Goal: Information Seeking & Learning: Learn about a topic

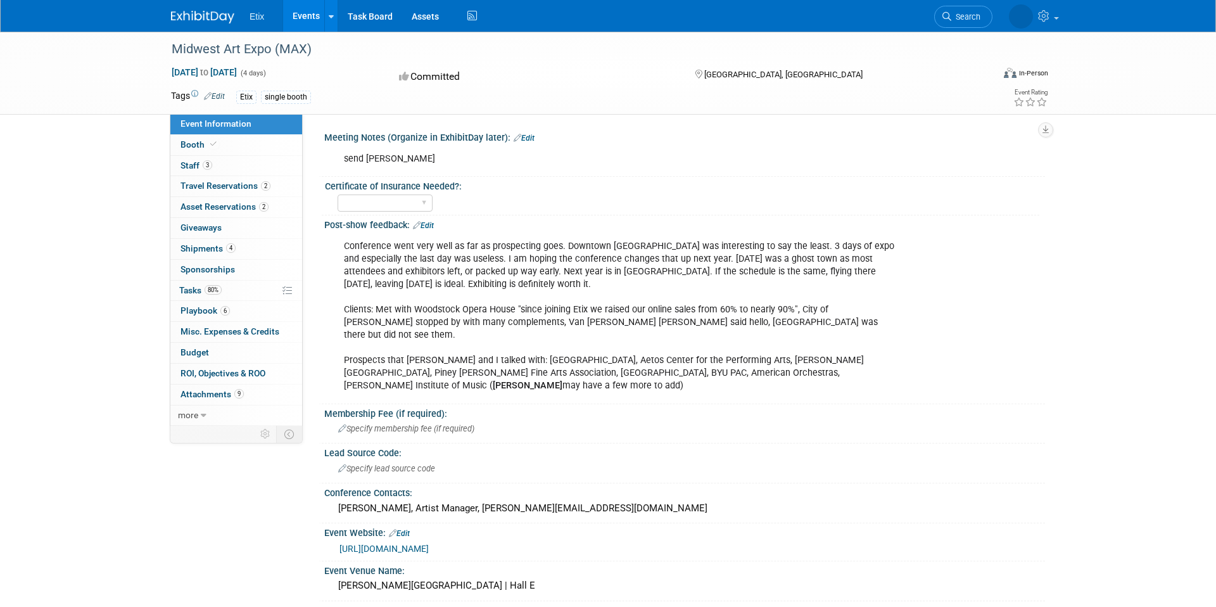
click at [205, 13] on img at bounding box center [202, 17] width 63 height 13
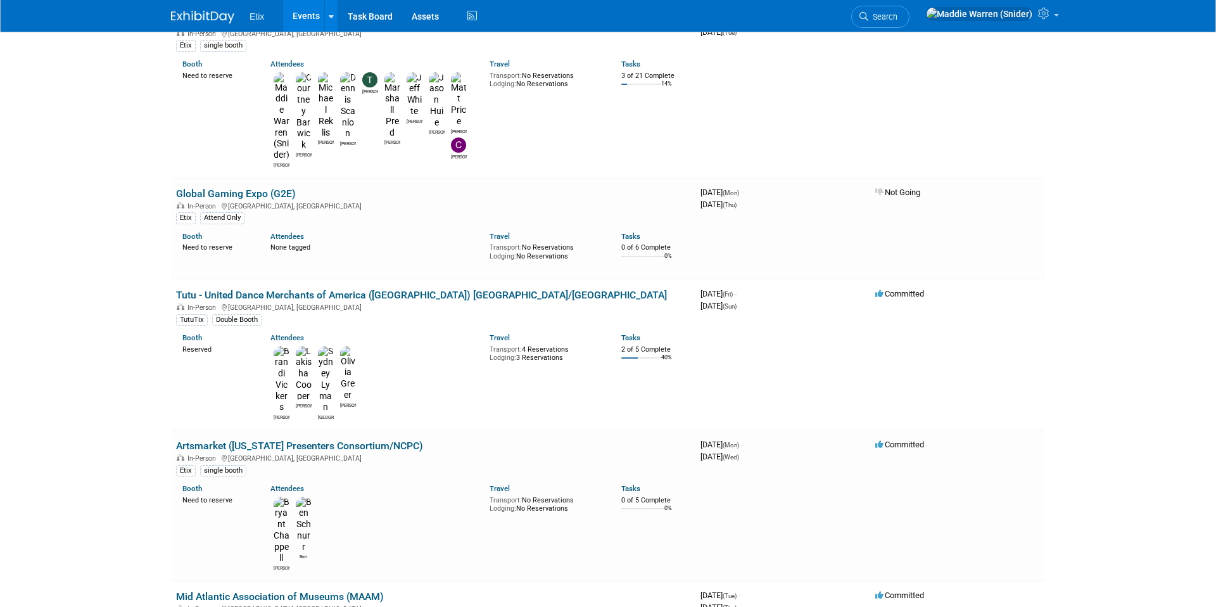
scroll to position [1157, 0]
click at [359, 438] on link "Artsmarket ([US_STATE] Presenters Consortium/NCPC)" at bounding box center [299, 444] width 247 height 12
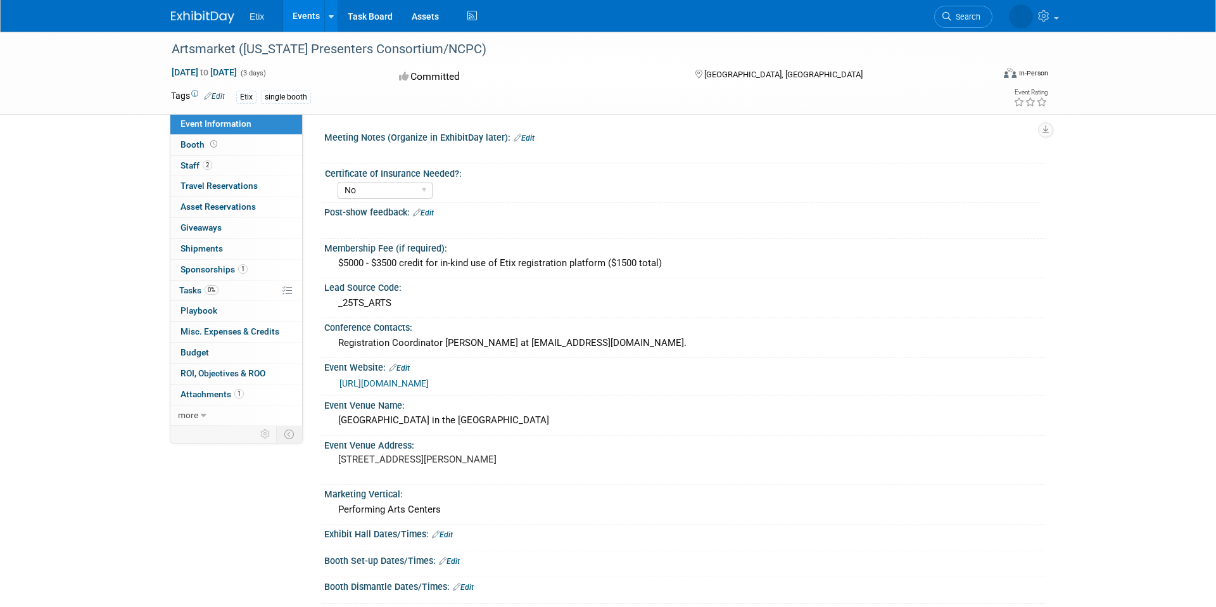
select select "No"
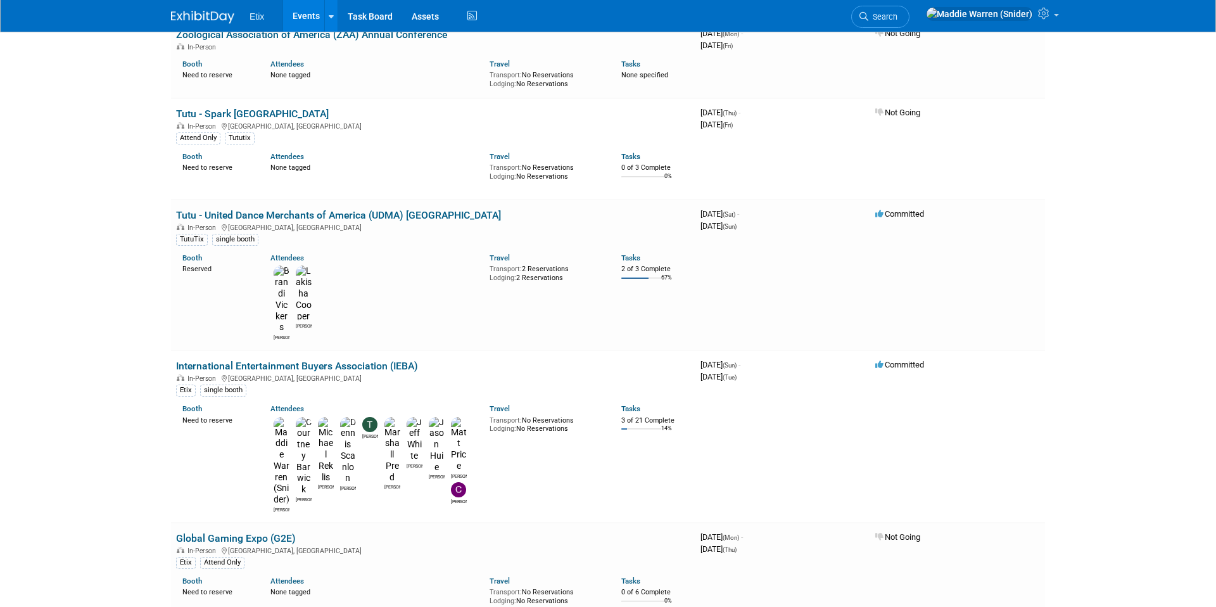
scroll to position [811, 0]
click at [234, 360] on link "International Entertainment Buyers Association (IEBA)" at bounding box center [297, 366] width 242 height 12
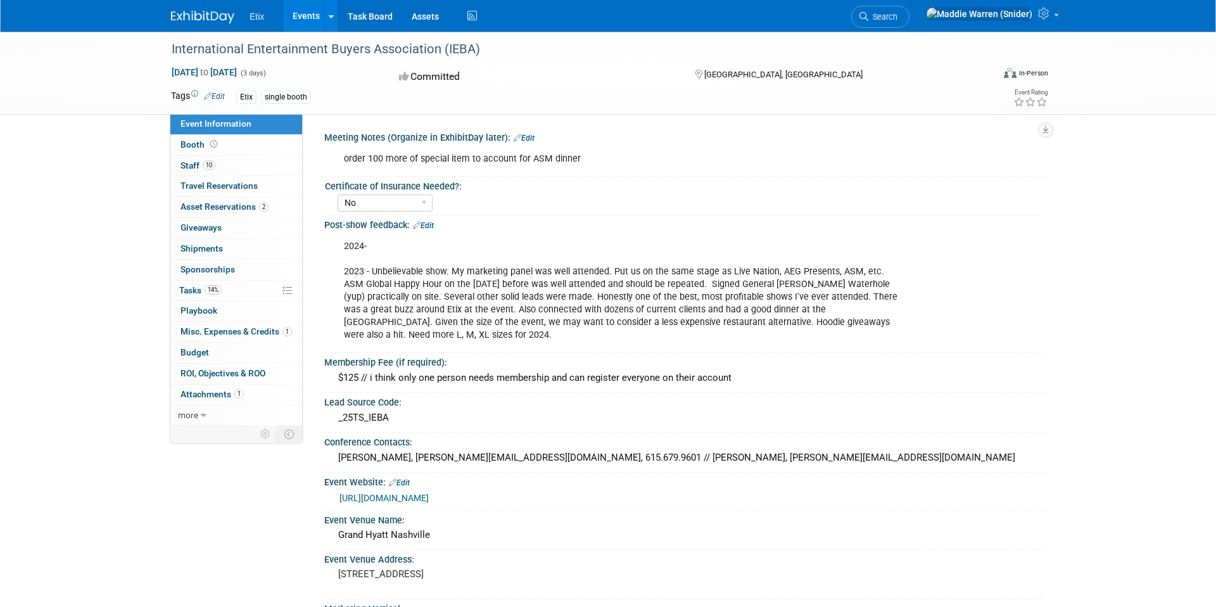
select select "No"
click at [257, 167] on link "10 Staff 10" at bounding box center [236, 166] width 132 height 20
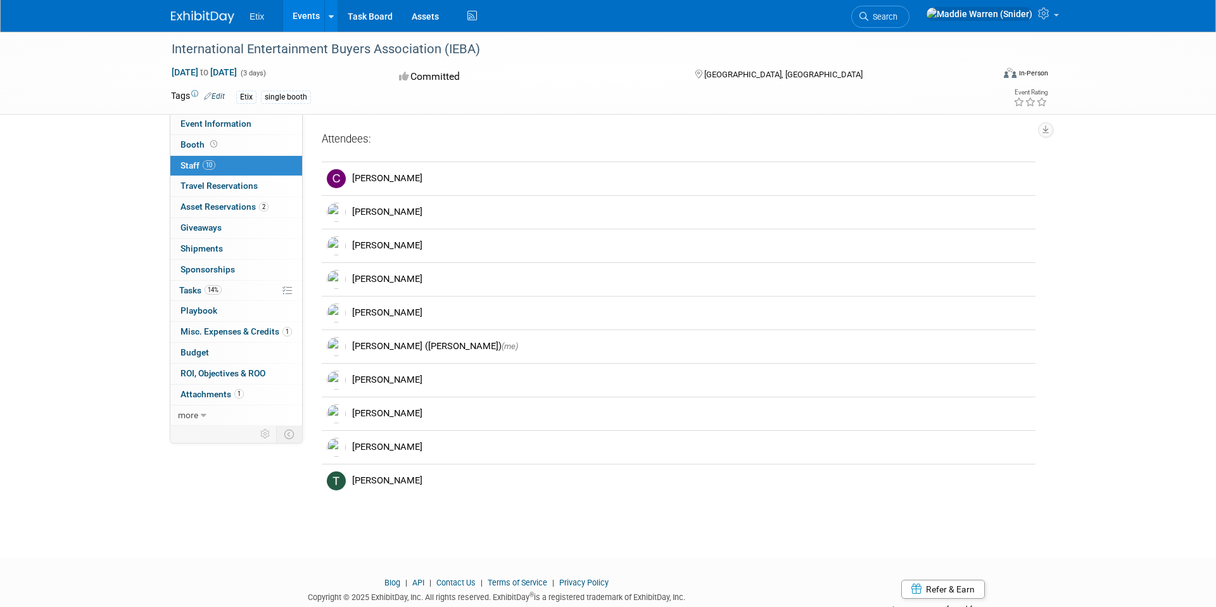
click at [196, 16] on img at bounding box center [202, 17] width 63 height 13
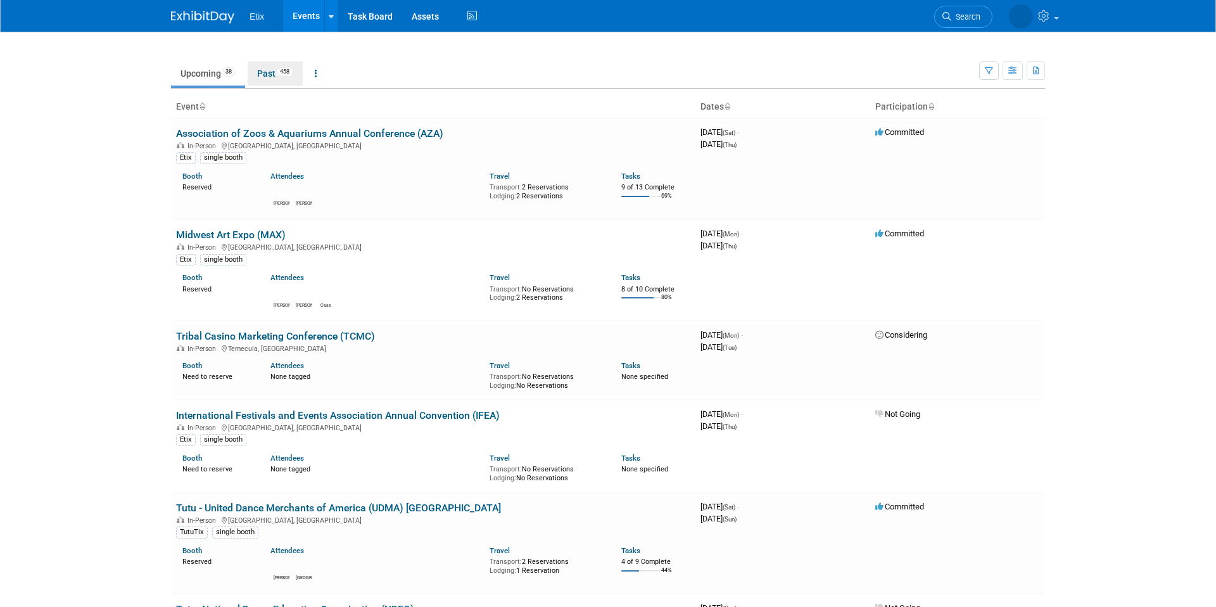
click at [279, 84] on link "Past 458" at bounding box center [275, 73] width 55 height 24
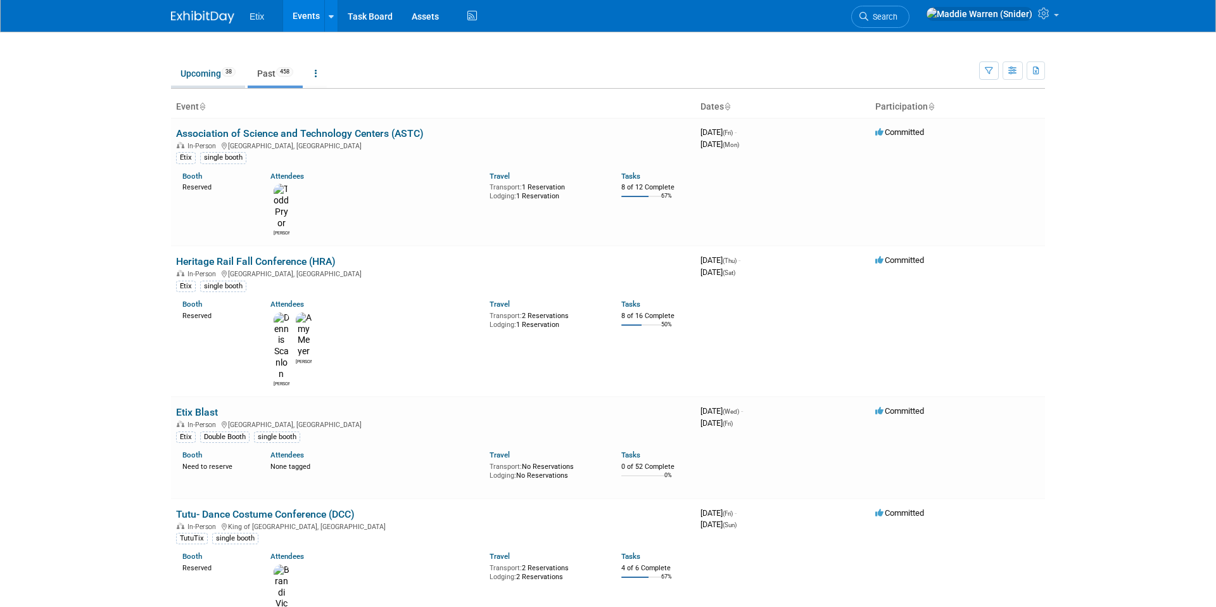
click at [203, 77] on link "Upcoming 38" at bounding box center [208, 73] width 74 height 24
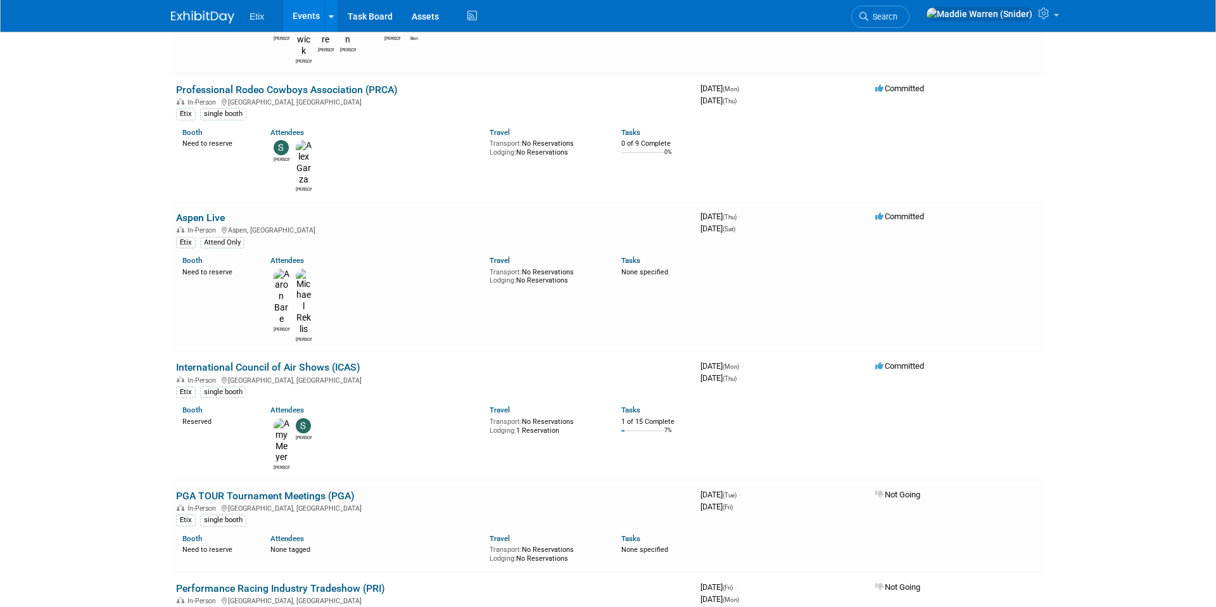
scroll to position [2917, 0]
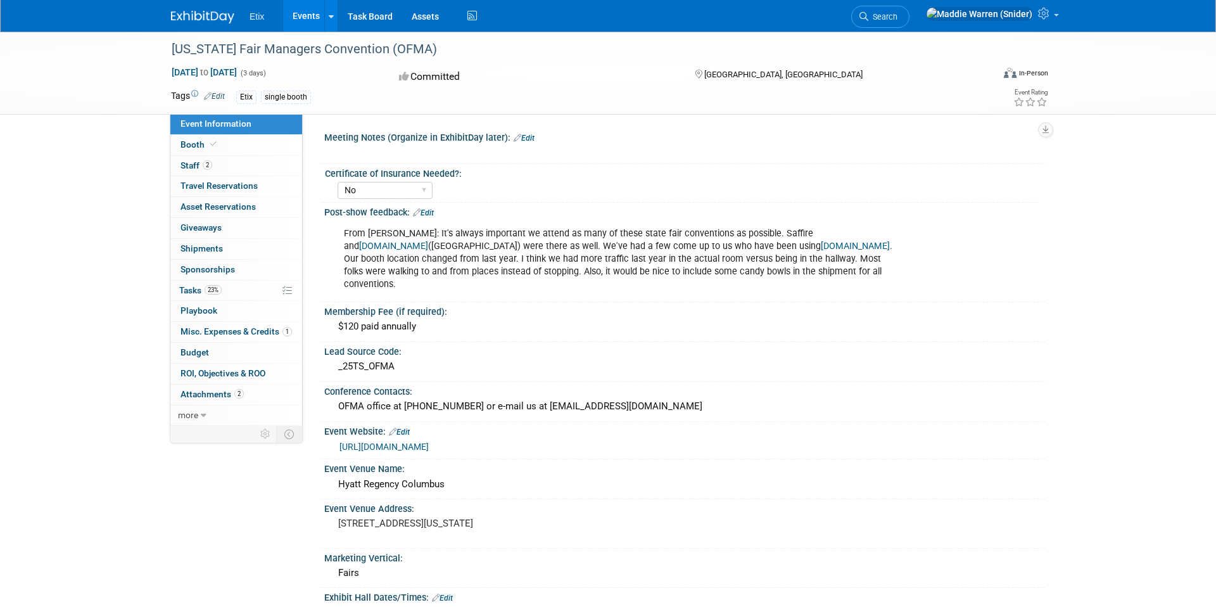
select select "No"
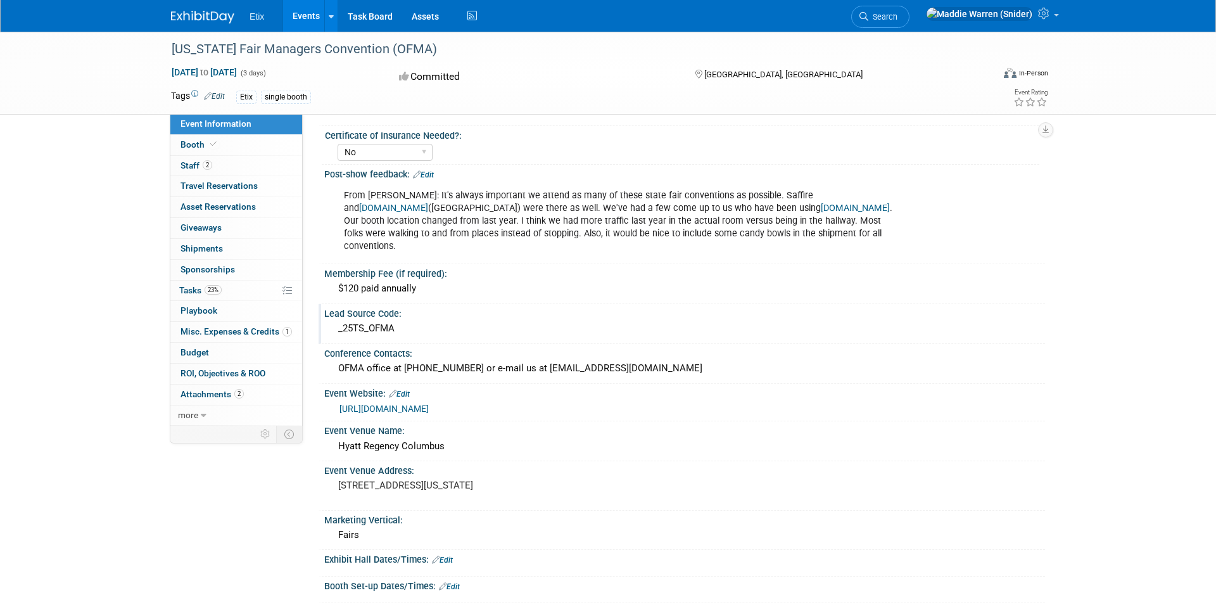
scroll to position [39, 0]
click at [391, 403] on link "https://ohiofairs.org/" at bounding box center [384, 408] width 89 height 10
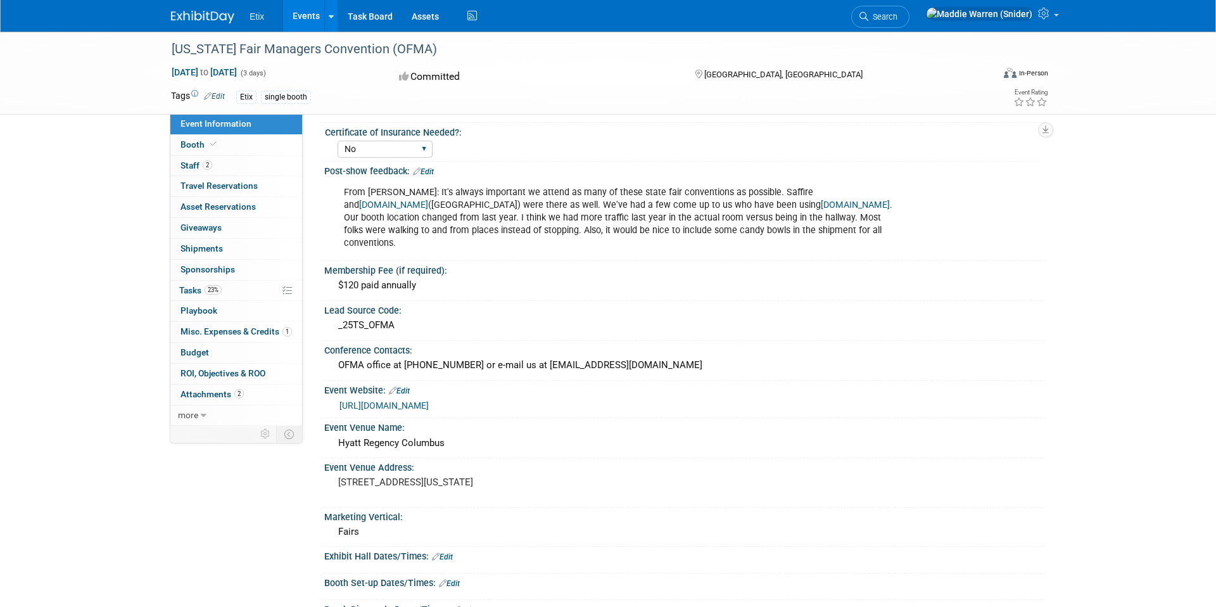
scroll to position [0, 0]
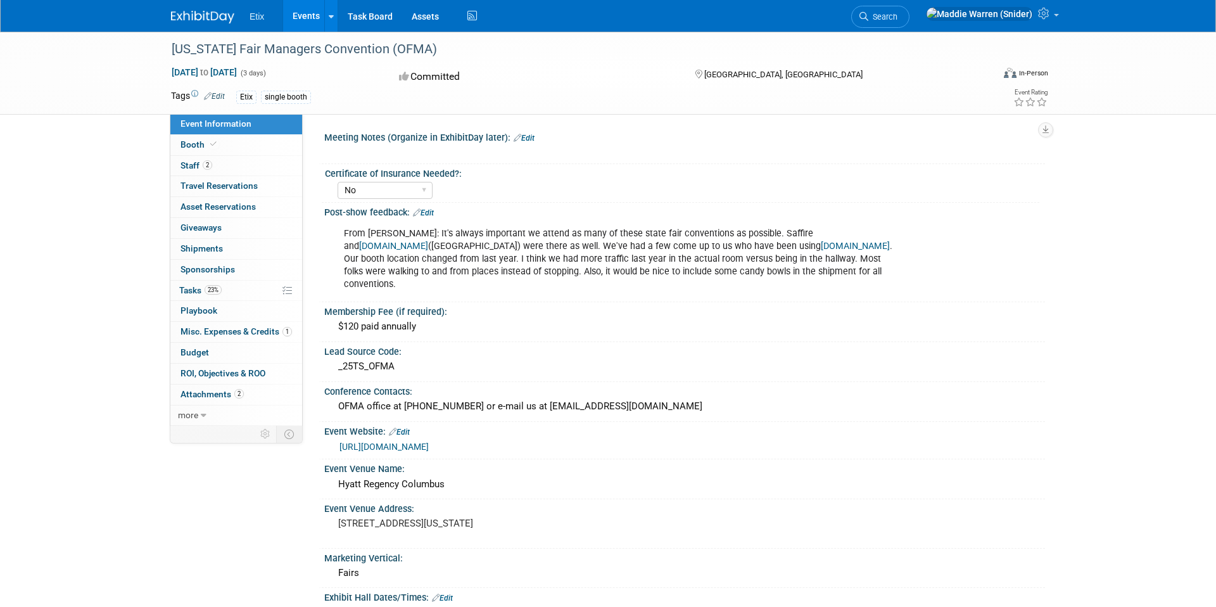
click at [219, 94] on link "Edit" at bounding box center [214, 96] width 21 height 9
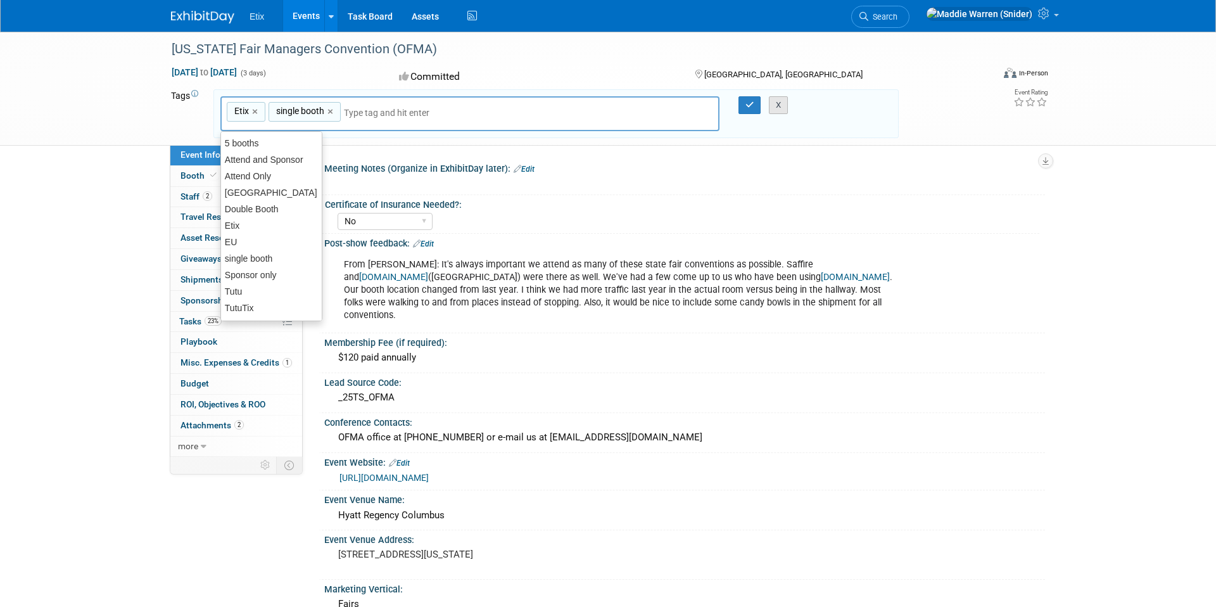
click at [783, 108] on button "X" at bounding box center [779, 105] width 20 height 18
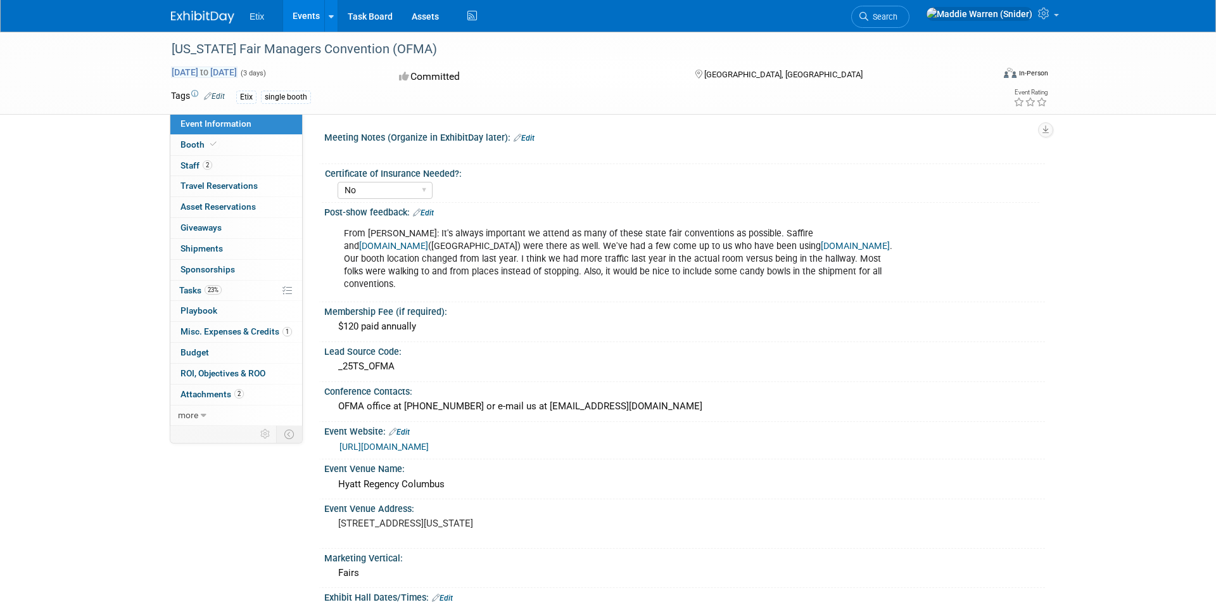
click at [238, 73] on span "Jan 16, 2026 to Jan 18, 2026" at bounding box center [204, 72] width 67 height 11
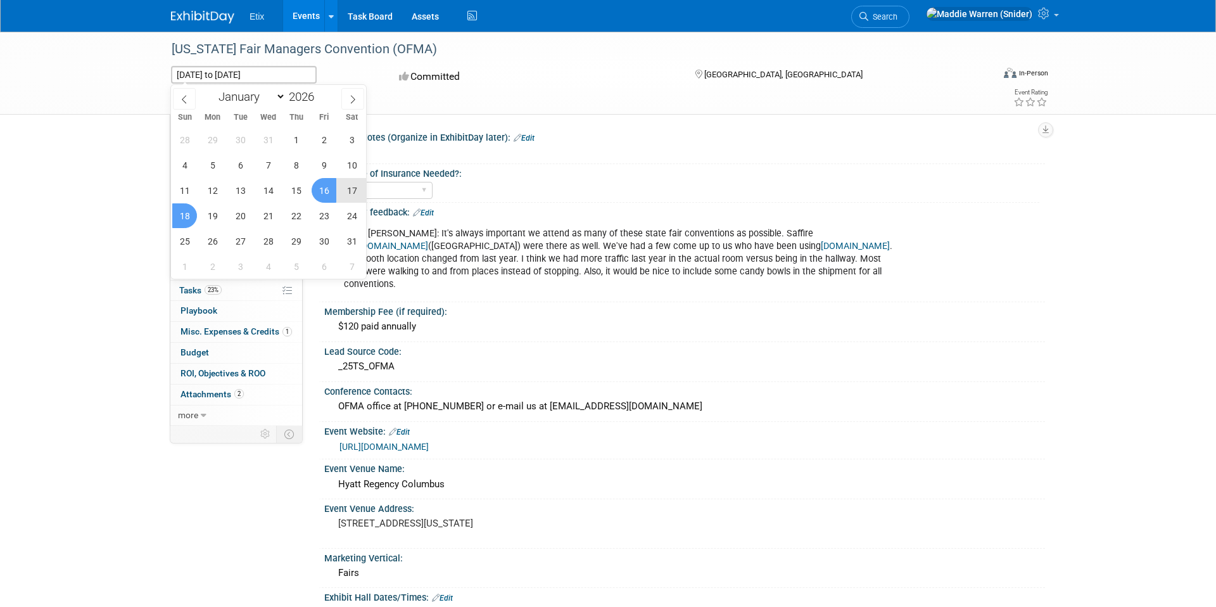
scroll to position [1, 0]
click at [86, 108] on div "Ohio Fair Managers Convention (OFMA) Jan 16, 2026 to Jan 18, 2026 (3 days) Jan …" at bounding box center [608, 73] width 1216 height 83
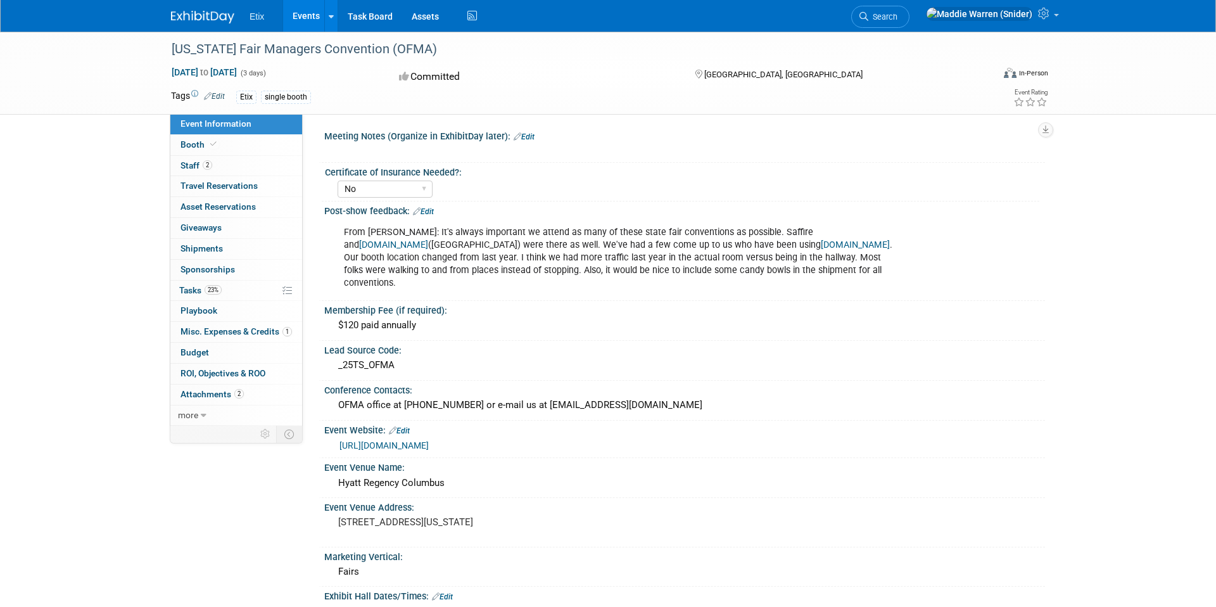
click at [201, 24] on div "Etix Events Recently Viewed Events: Ohio Fair Managers Convention (OFMA) Columb…" at bounding box center [608, 16] width 874 height 32
click at [221, 17] on img at bounding box center [202, 17] width 63 height 13
